Goal: Information Seeking & Learning: Learn about a topic

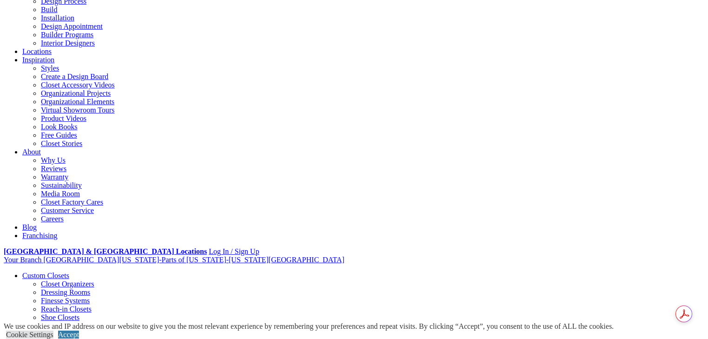
scroll to position [149, 0]
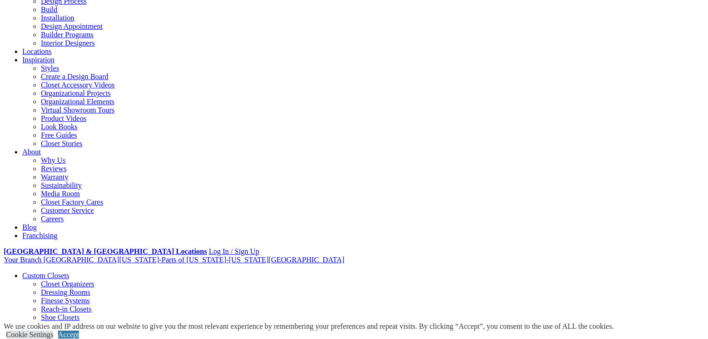
scroll to position [260, 0]
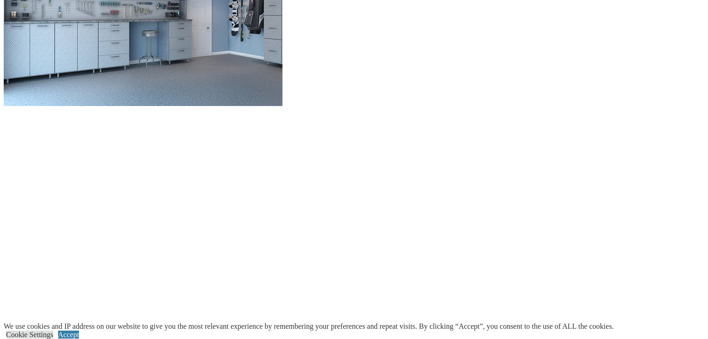
scroll to position [1033, 0]
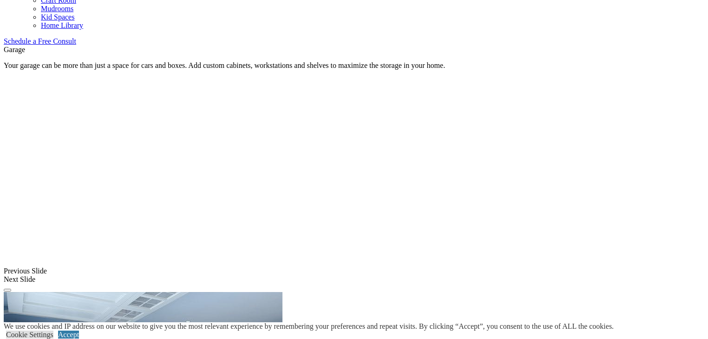
scroll to position [736, 0]
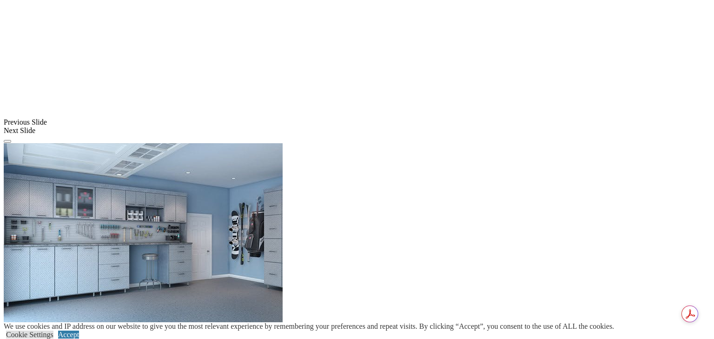
drag, startPoint x: 555, startPoint y: 20, endPoint x: 550, endPoint y: 20, distance: 4.7
